Goal: Task Accomplishment & Management: Use online tool/utility

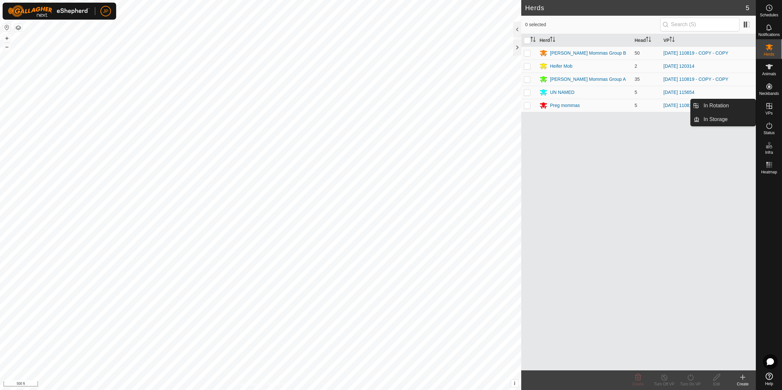
click at [764, 110] on es-virtualpaddocks-svg-icon at bounding box center [769, 106] width 12 height 10
click at [768, 105] on icon at bounding box center [769, 106] width 8 height 8
click at [744, 107] on link "In Rotation" at bounding box center [727, 105] width 56 height 13
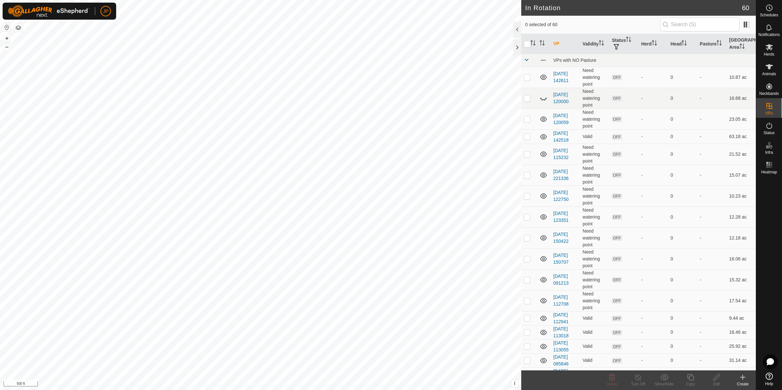
click at [743, 379] on icon at bounding box center [743, 377] width 8 height 8
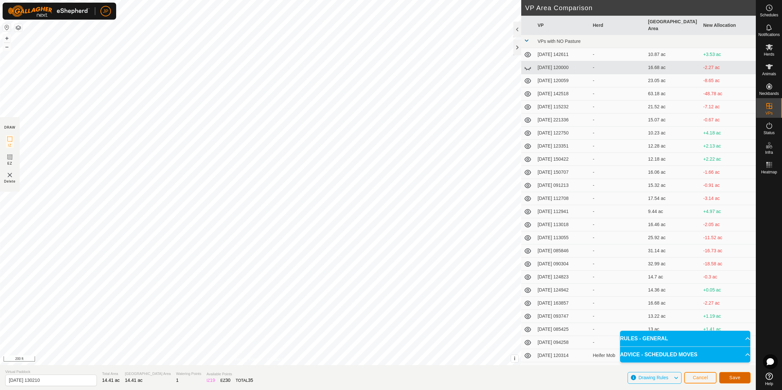
click at [733, 379] on span "Save" at bounding box center [734, 377] width 11 height 5
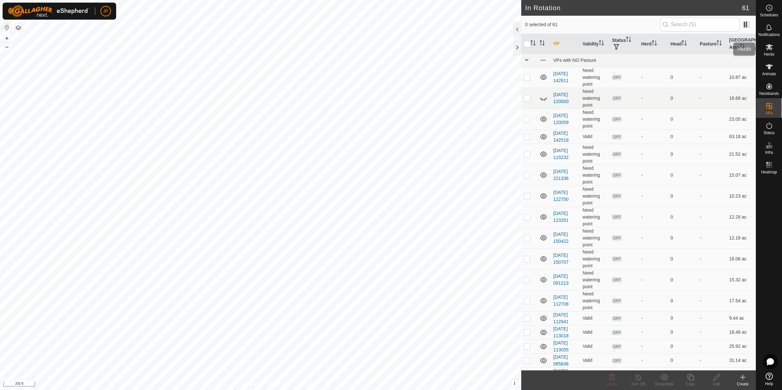
drag, startPoint x: 774, startPoint y: 54, endPoint x: 768, endPoint y: 57, distance: 6.4
click at [771, 56] on span "Herds" at bounding box center [769, 54] width 10 height 4
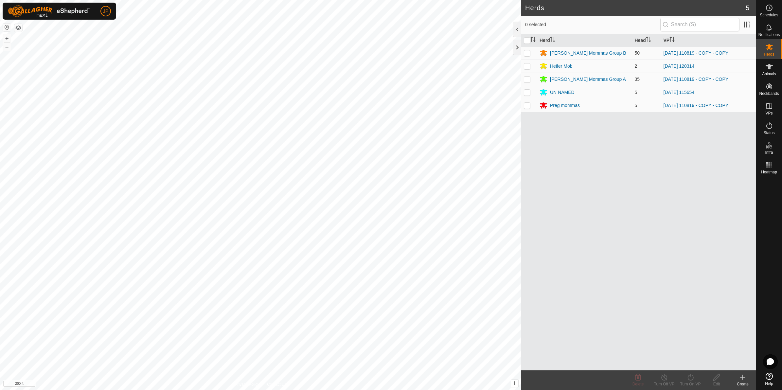
click at [526, 66] on p-checkbox at bounding box center [527, 65] width 7 height 5
checkbox input "true"
click at [691, 379] on icon at bounding box center [690, 377] width 8 height 8
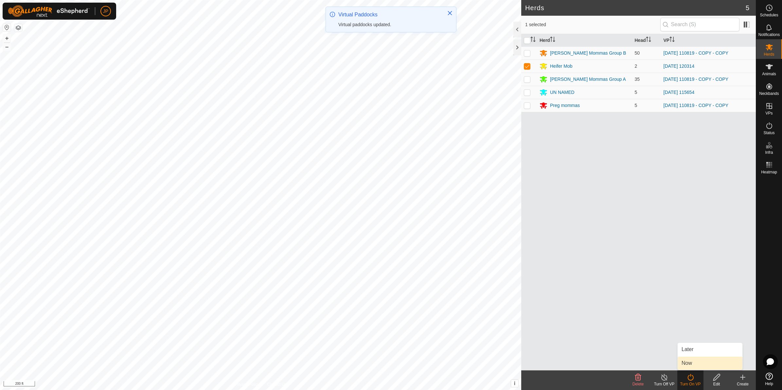
click at [693, 361] on link "Now" at bounding box center [710, 363] width 65 height 13
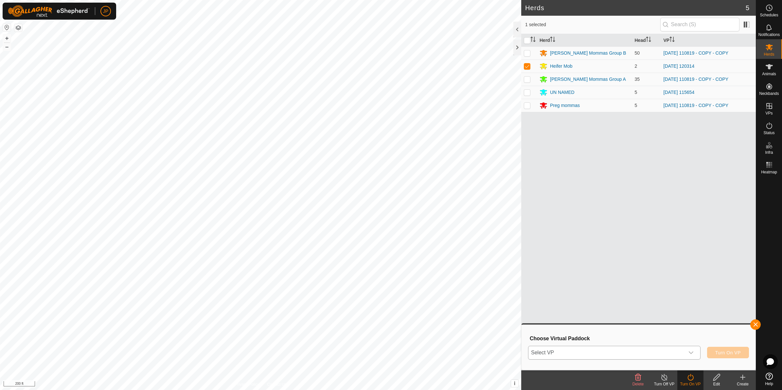
click at [679, 350] on span "Select VP" at bounding box center [606, 352] width 156 height 13
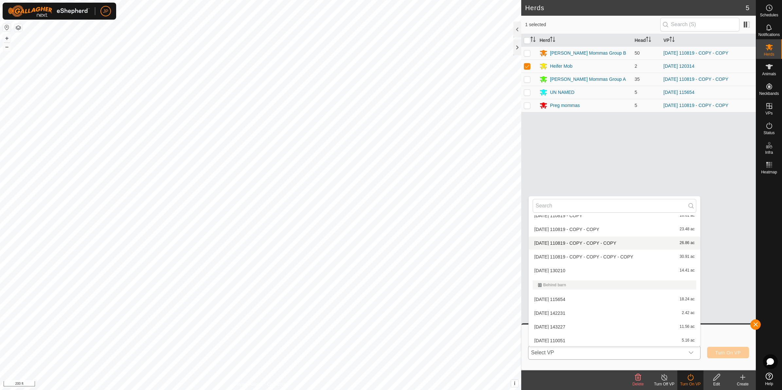
scroll to position [368, 0]
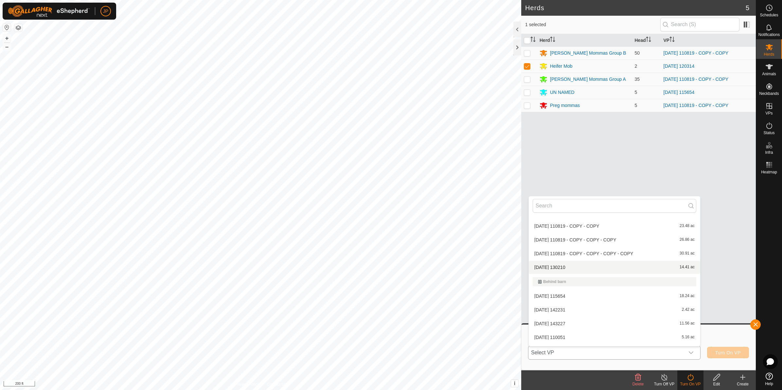
click at [583, 264] on li "[DATE] [DATE] 14.41 ac" at bounding box center [614, 267] width 171 height 13
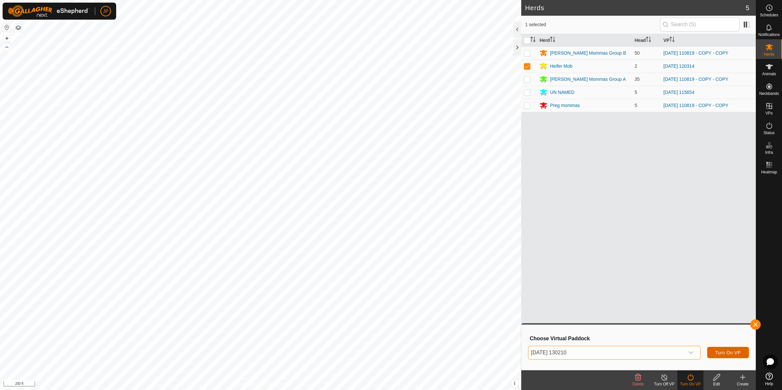
click at [730, 354] on span "Turn On VP" at bounding box center [728, 352] width 26 height 5
